Goal: Transaction & Acquisition: Download file/media

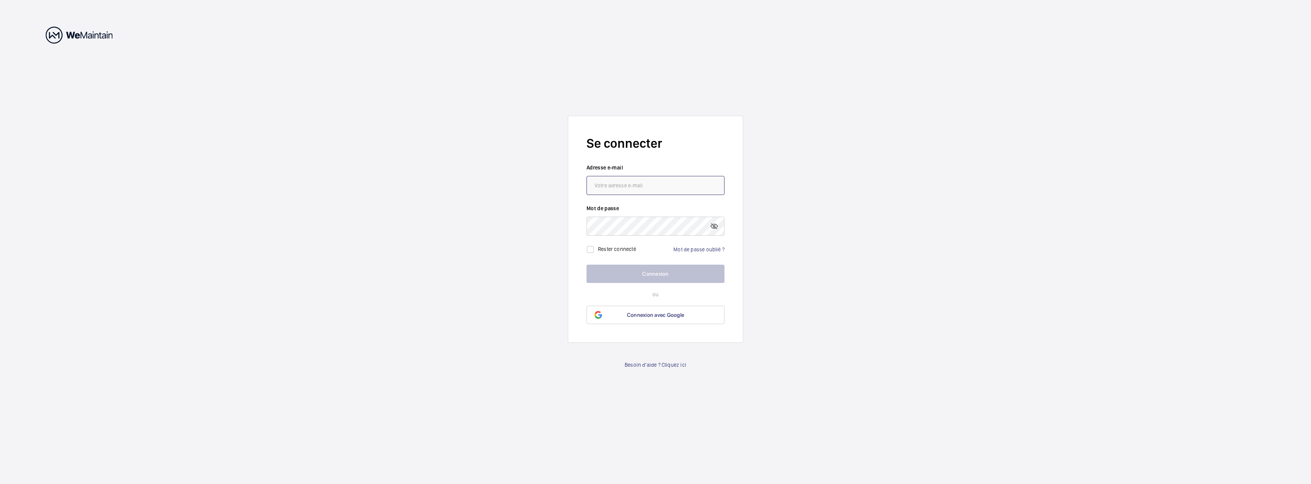
type input "[PERSON_NAME][EMAIL_ADDRESS][DOMAIN_NAME]"
click at [636, 268] on button "Connexion" at bounding box center [655, 274] width 138 height 18
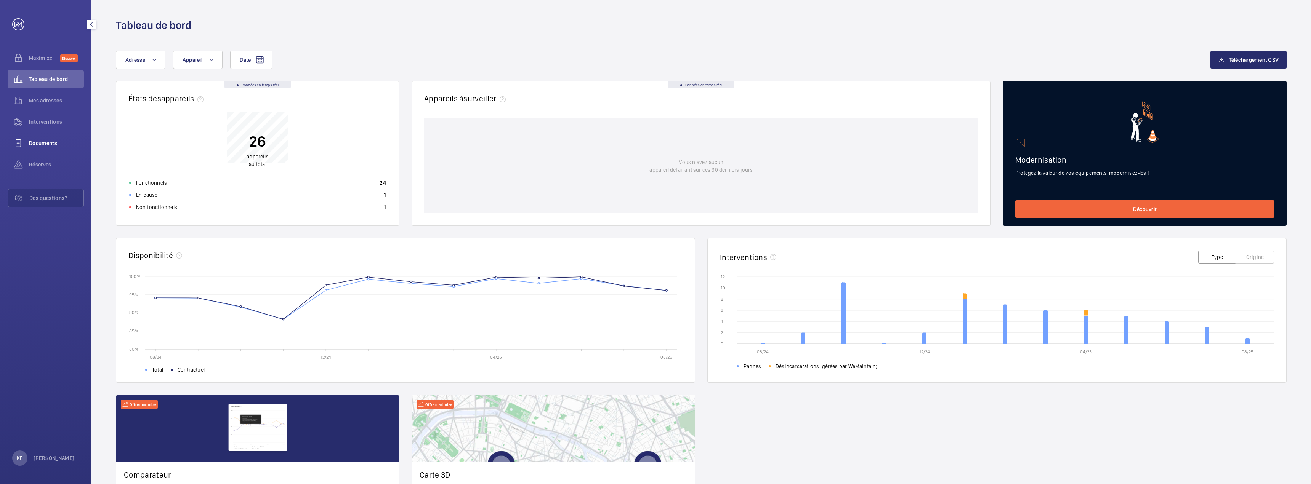
click at [42, 140] on span "Documents" at bounding box center [56, 143] width 55 height 8
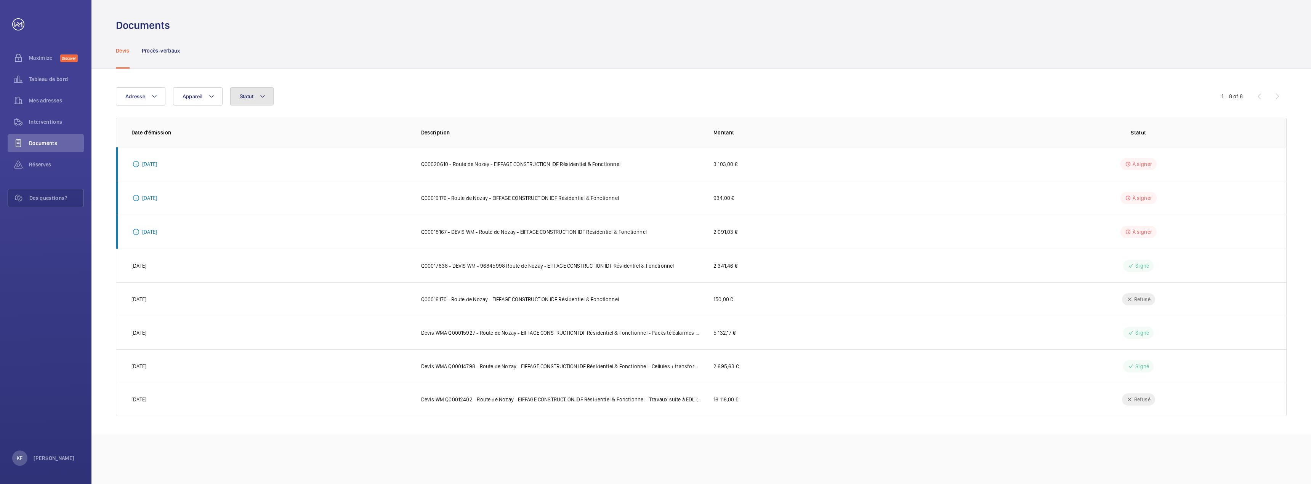
click at [239, 93] on button "Statut" at bounding box center [252, 96] width 44 height 18
click at [194, 98] on span "Appareil" at bounding box center [193, 96] width 20 height 6
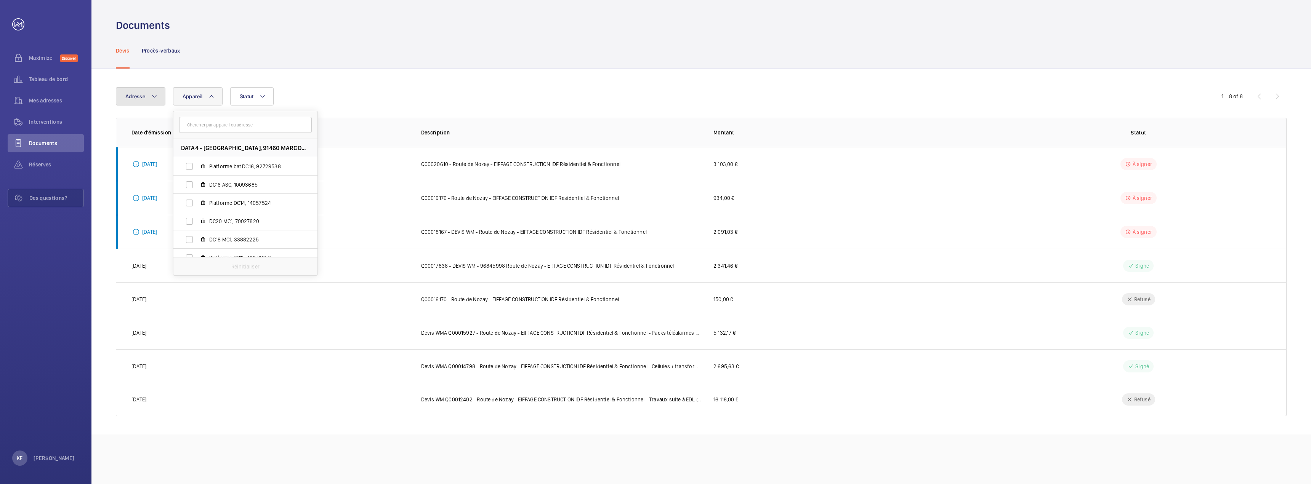
click at [131, 93] on span "Adresse" at bounding box center [135, 96] width 20 height 6
click at [319, 31] on div "Documents" at bounding box center [701, 25] width 1171 height 14
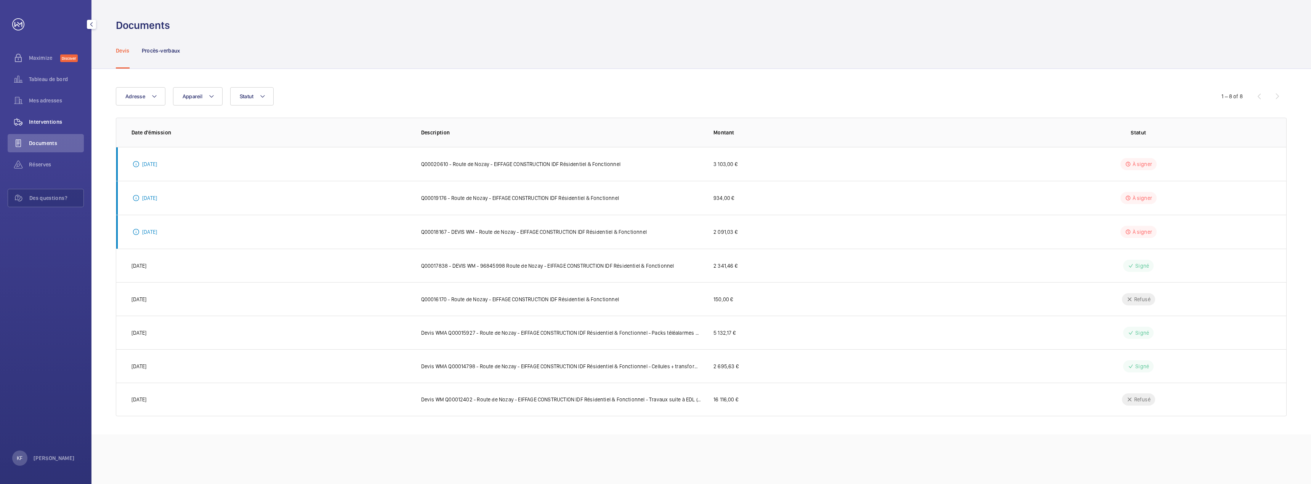
click at [47, 117] on div "Interventions" at bounding box center [46, 122] width 76 height 18
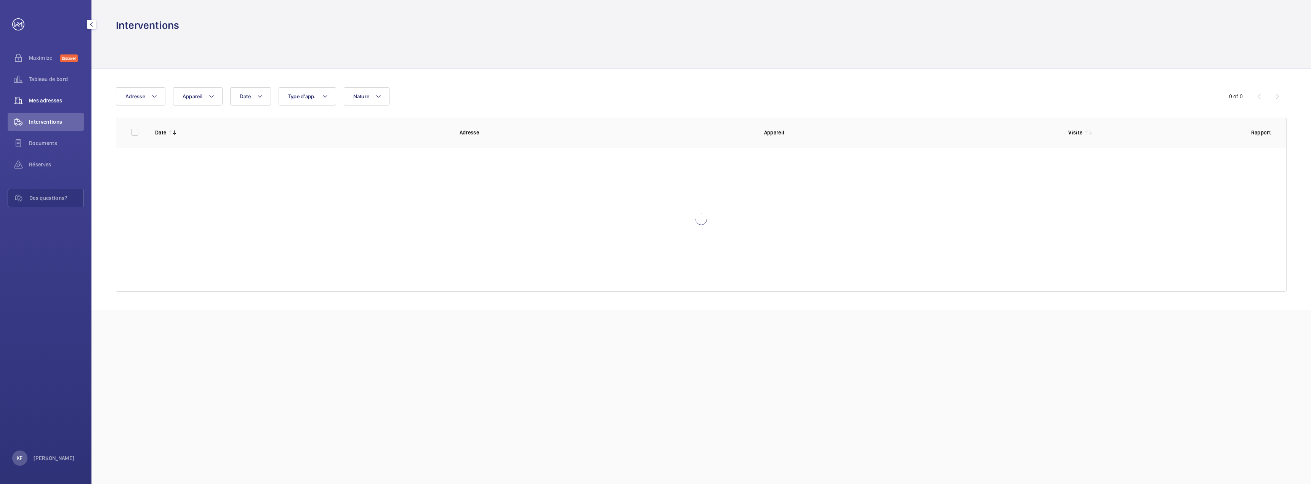
click at [48, 104] on span "Mes adresses" at bounding box center [56, 101] width 55 height 8
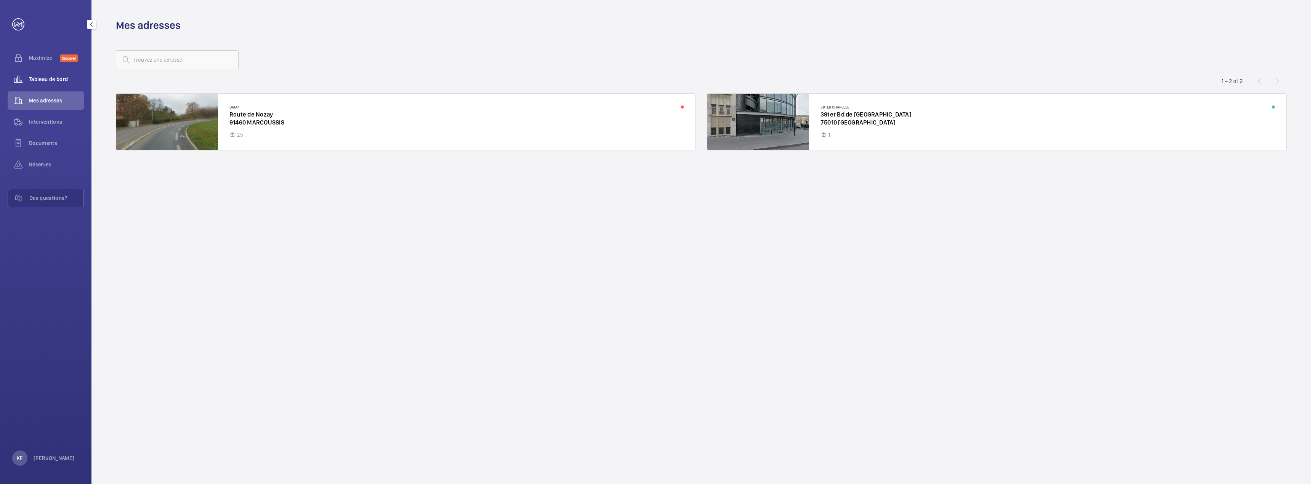
click at [49, 72] on div "Tableau de bord" at bounding box center [46, 79] width 76 height 18
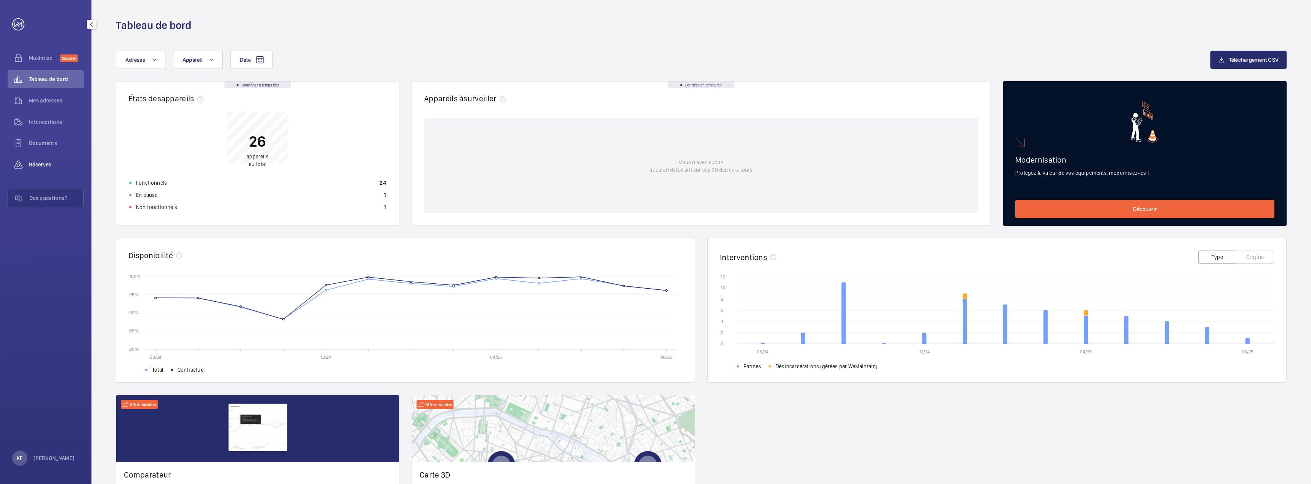
click at [50, 166] on span "Réserves" at bounding box center [56, 165] width 55 height 8
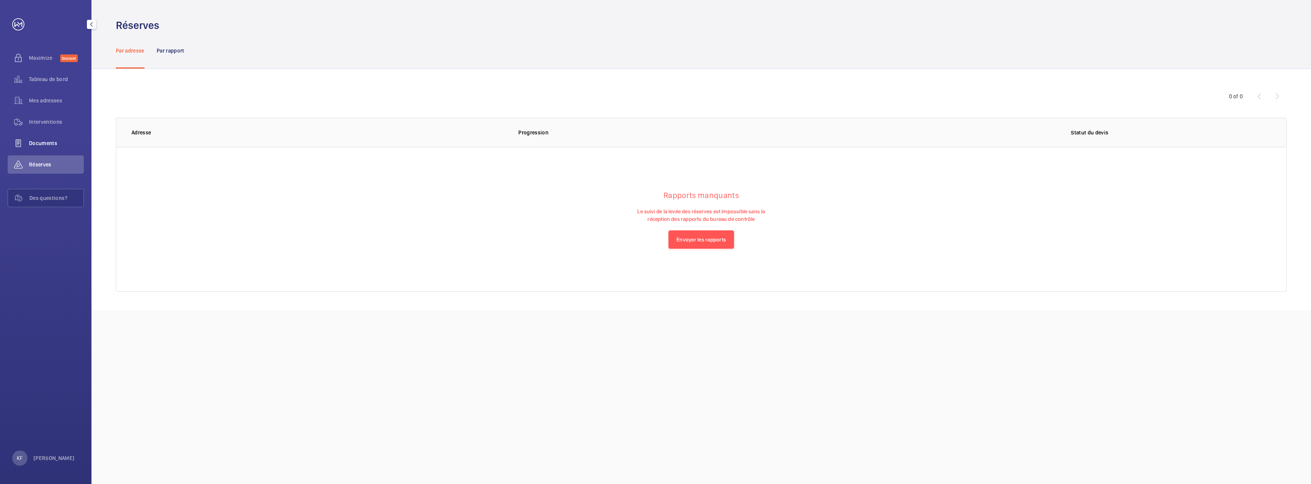
click at [46, 140] on span "Documents" at bounding box center [56, 143] width 55 height 8
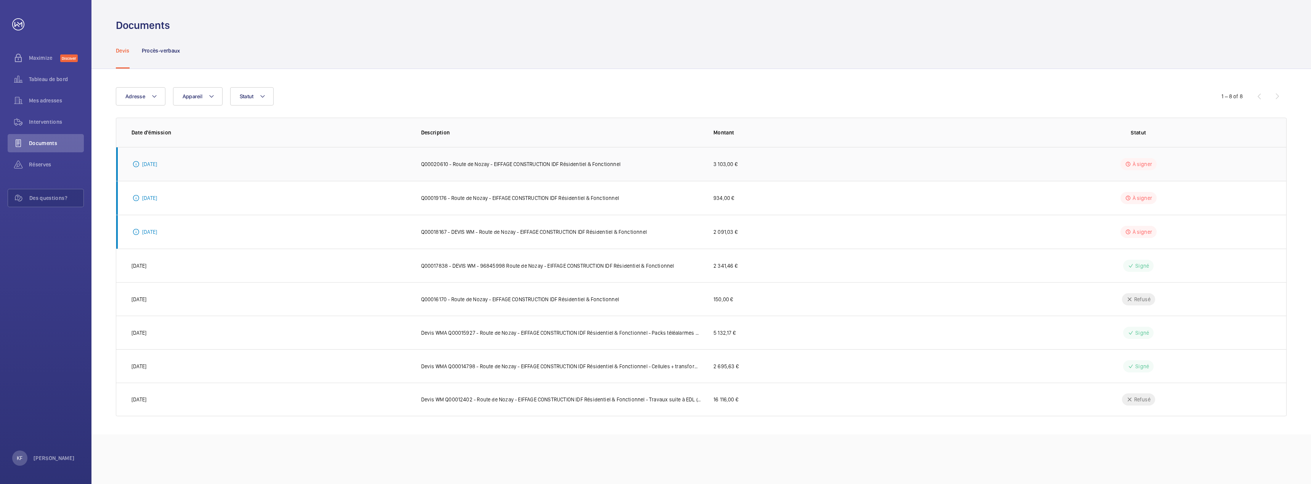
click at [468, 166] on p "Q00020610 - Route de Nozay - EIFFAGE CONSTRUCTION IDF Résidentiel & Fonctionnel" at bounding box center [520, 164] width 199 height 8
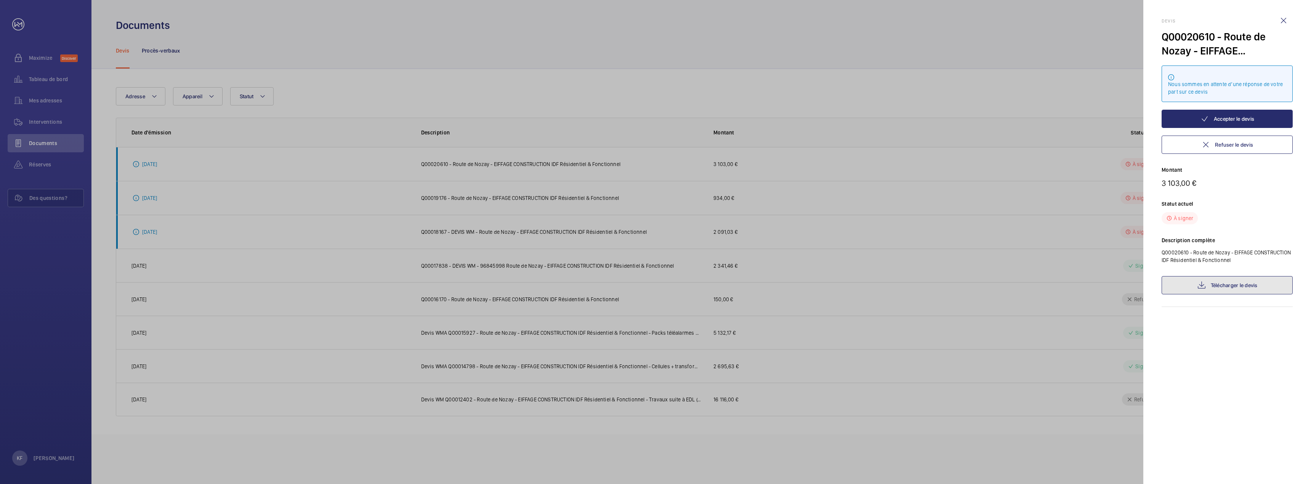
click at [1202, 288] on mat-icon at bounding box center [1201, 285] width 9 height 9
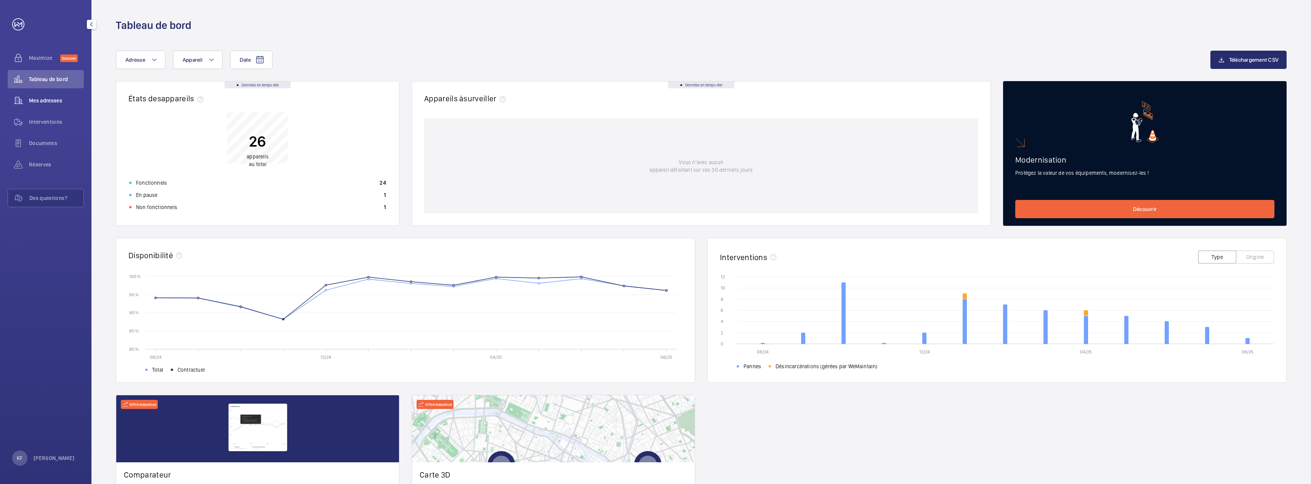
click at [45, 100] on span "Mes adresses" at bounding box center [56, 101] width 55 height 8
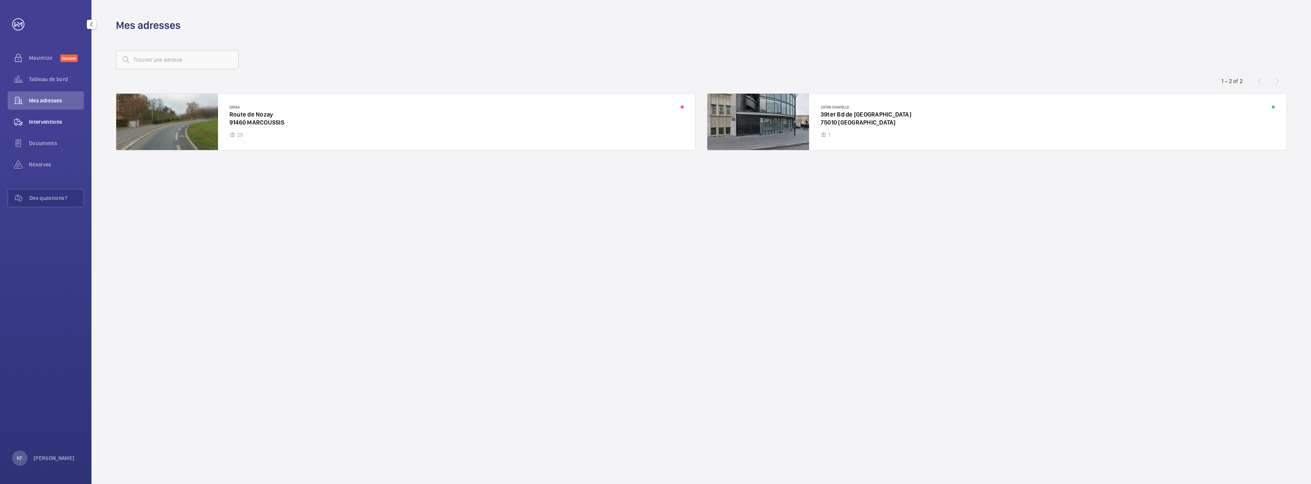
click at [43, 125] on span "Interventions" at bounding box center [56, 122] width 55 height 8
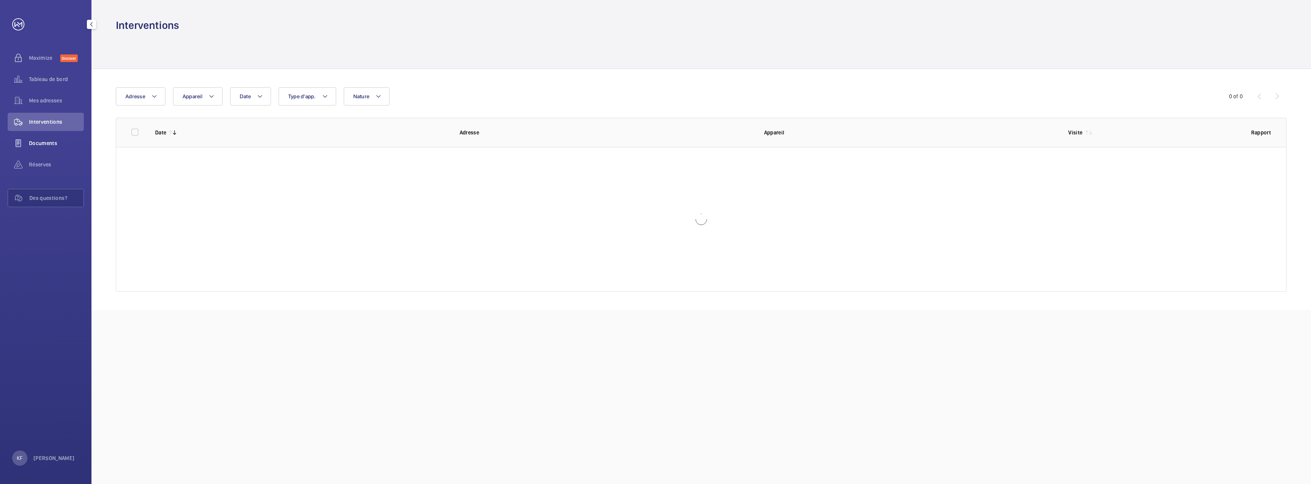
click at [43, 149] on div "Documents" at bounding box center [46, 143] width 76 height 18
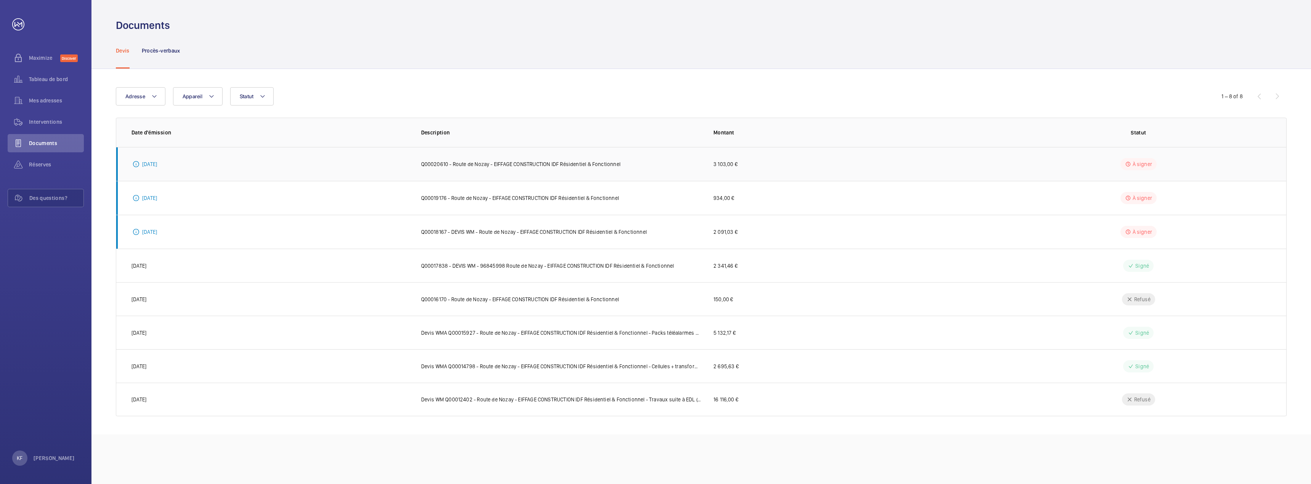
click at [466, 167] on p "Q00020610 - Route de Nozay - EIFFAGE CONSTRUCTION IDF Résidentiel & Fonctionnel" at bounding box center [520, 164] width 199 height 8
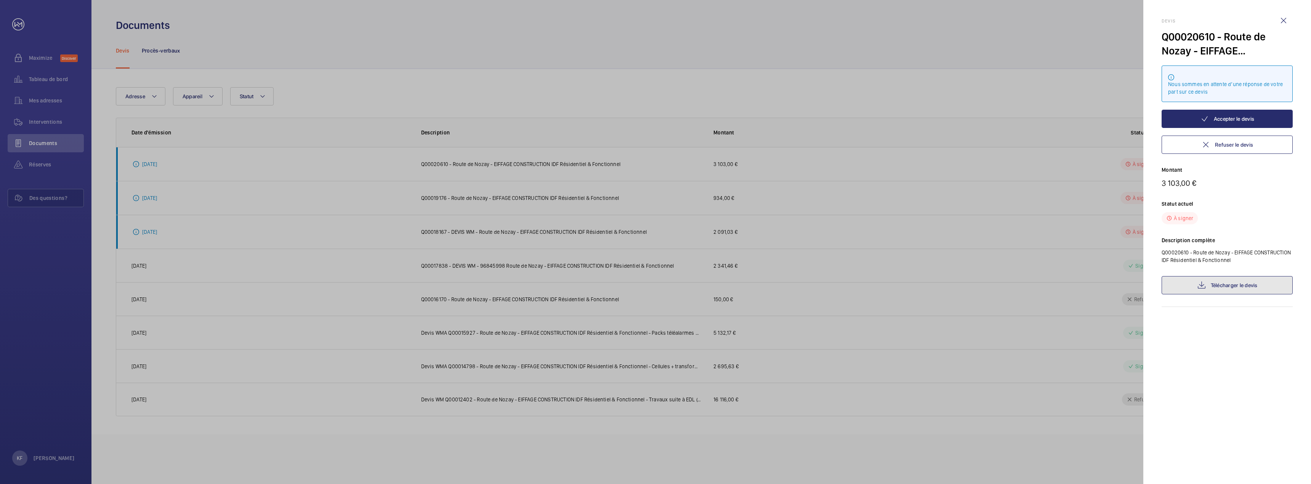
click at [1236, 290] on link "Télécharger le devis" at bounding box center [1227, 285] width 131 height 18
